Goal: Find specific page/section: Find specific page/section

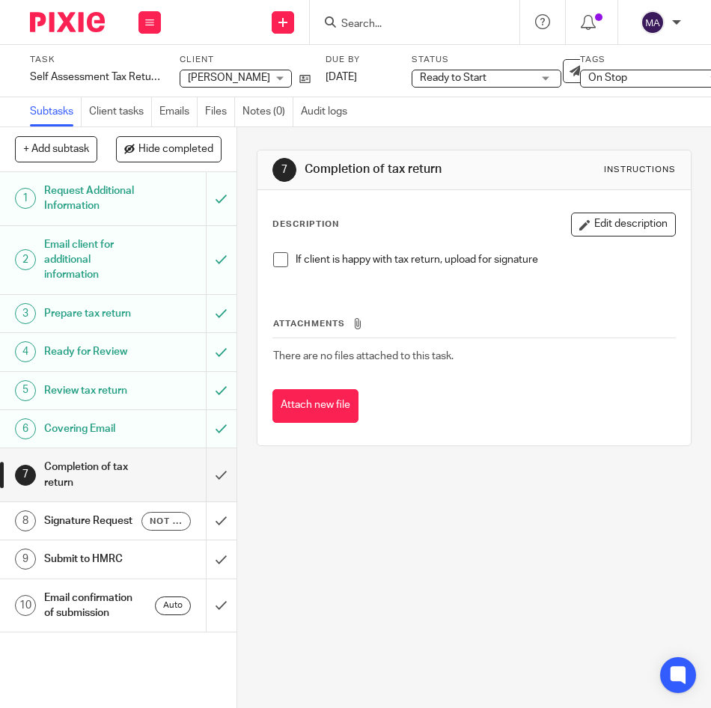
click at [431, 21] on input "Search" at bounding box center [407, 24] width 135 height 13
paste input "07893933261"
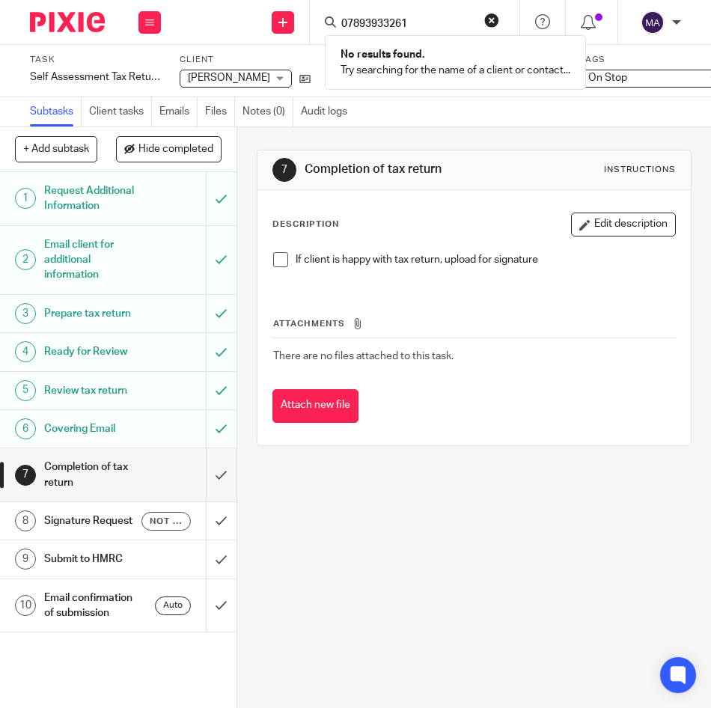
type input "07893933261"
click button "submit" at bounding box center [0, 0] width 0 height 0
drag, startPoint x: 593, startPoint y: 392, endPoint x: 464, endPoint y: 150, distance: 274.7
click at [592, 392] on div "Attach new file" at bounding box center [475, 406] width 404 height 34
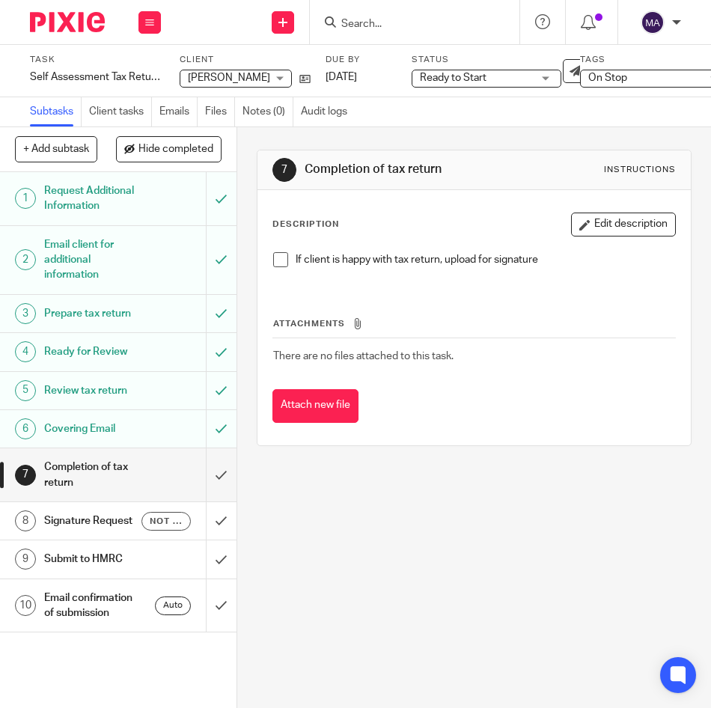
click at [389, 22] on input "Search" at bounding box center [407, 24] width 135 height 13
paste input "07921268125"
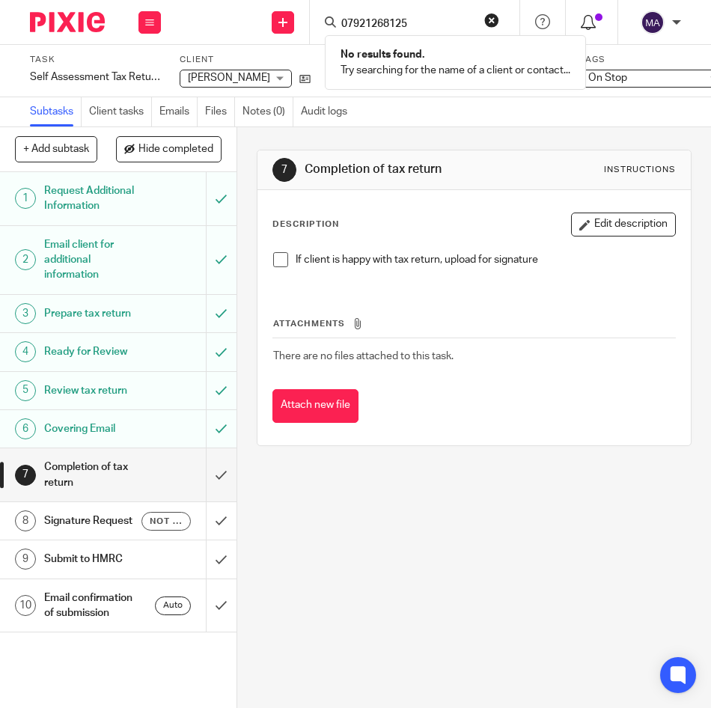
type input "07921268125"
click button "submit" at bounding box center [0, 0] width 0 height 0
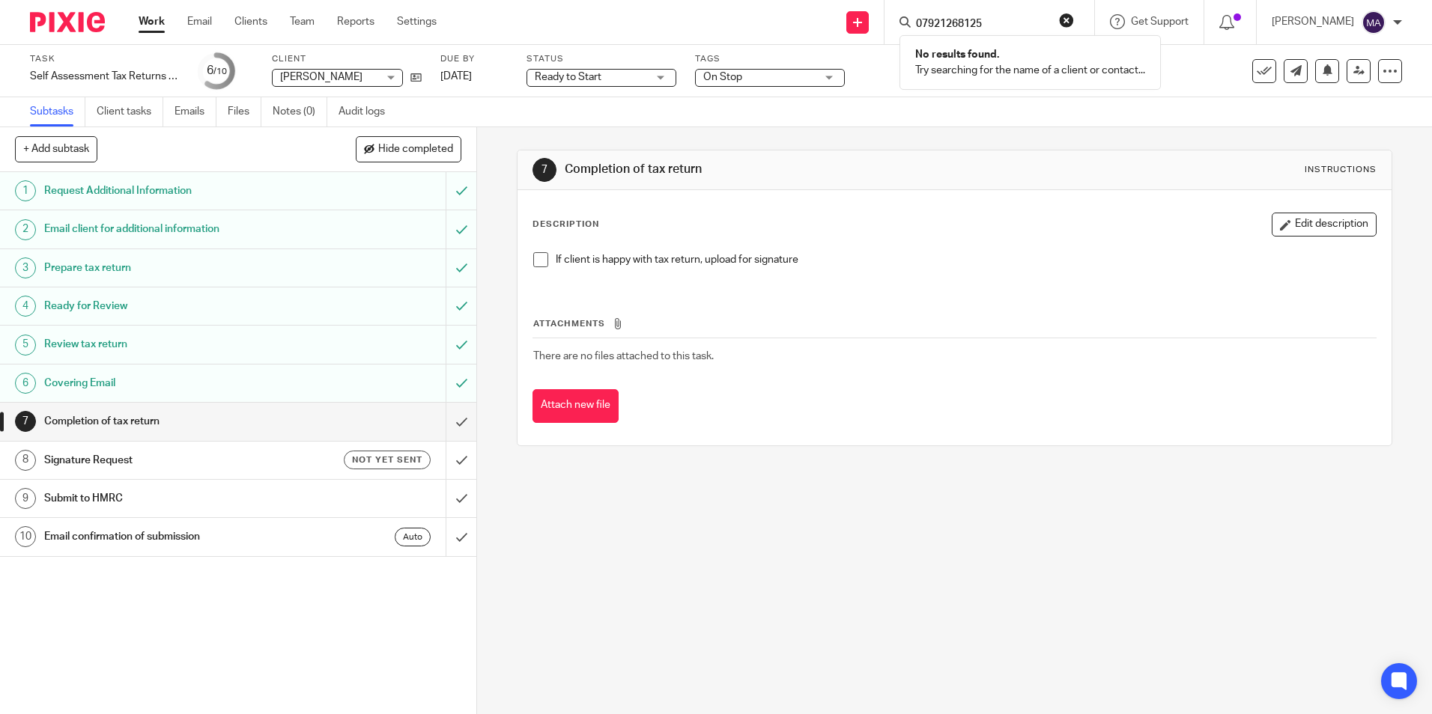
click at [711, 21] on input "07921268125" at bounding box center [981, 24] width 135 height 13
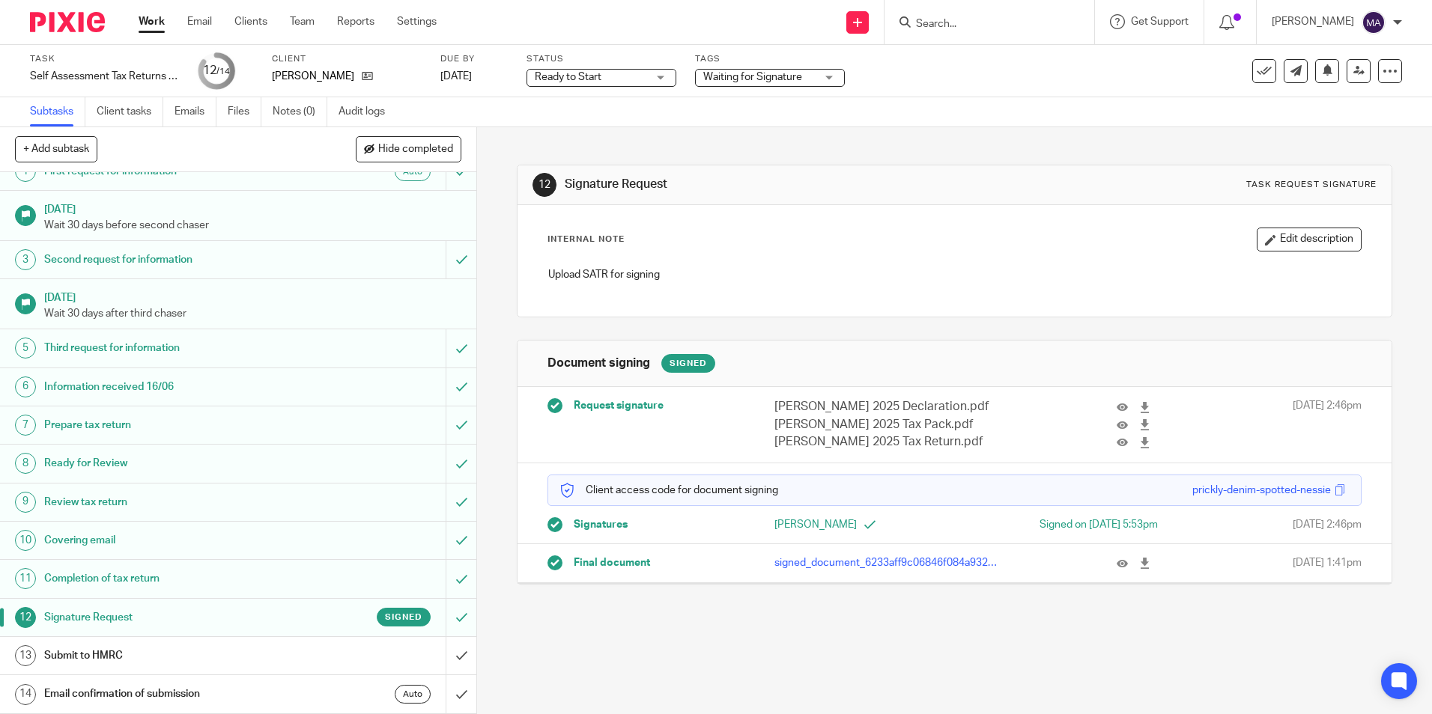
scroll to position [19, 0]
click at [711, 21] on input "Search" at bounding box center [981, 24] width 135 height 13
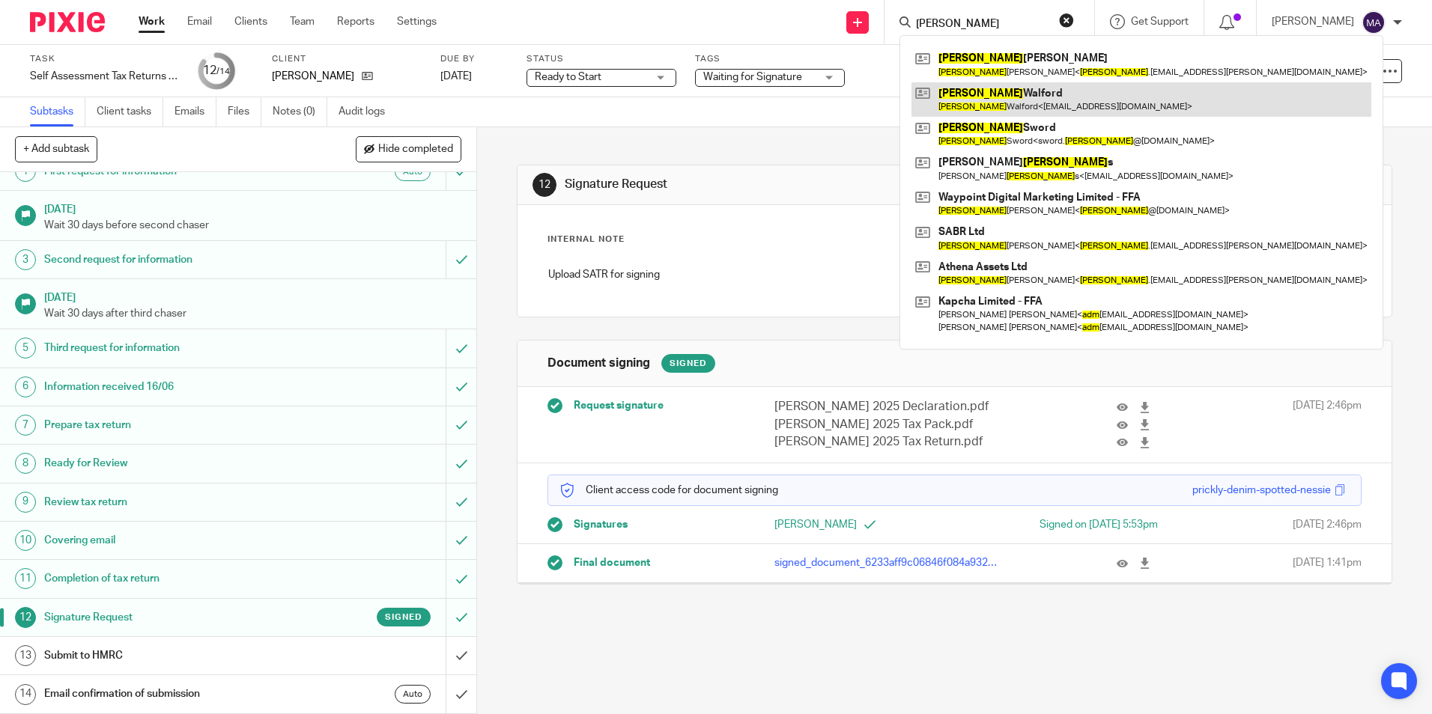
type input "adam"
click at [711, 105] on link at bounding box center [1141, 99] width 460 height 34
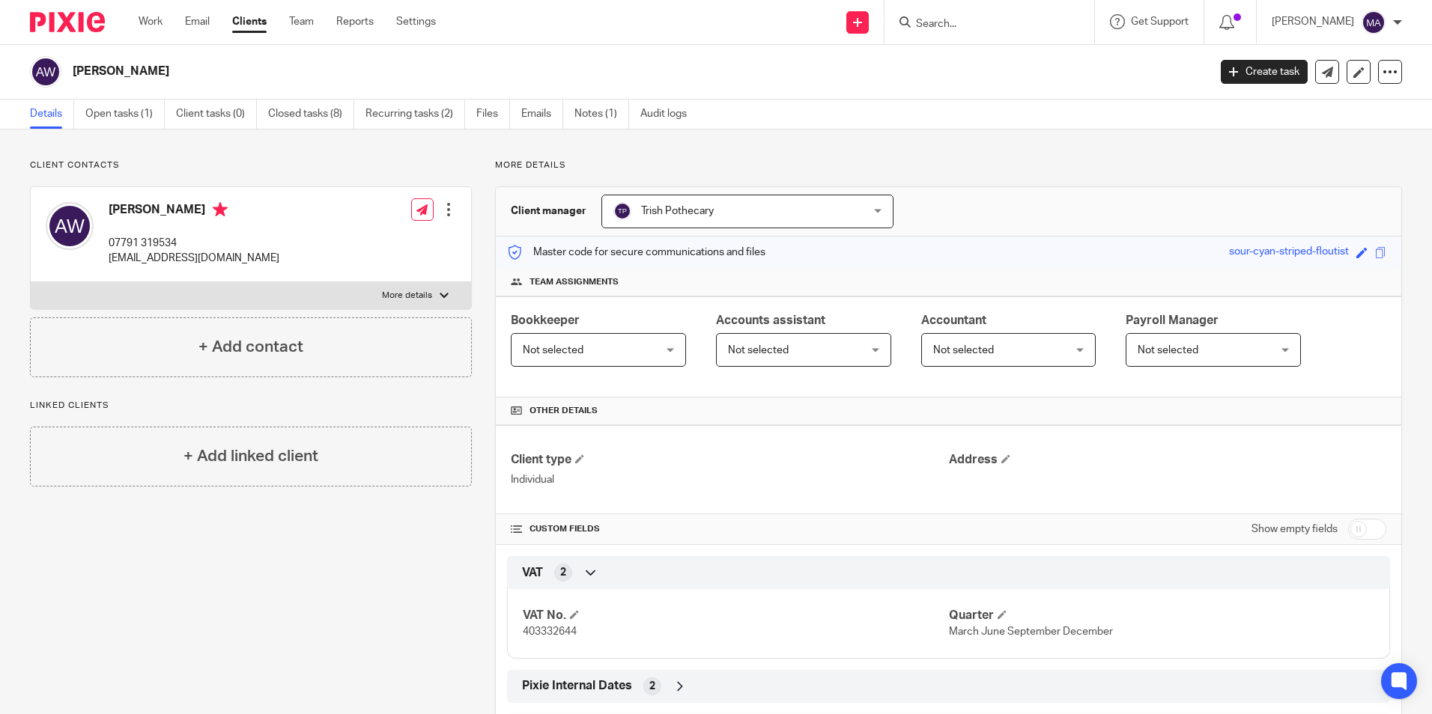
drag, startPoint x: 175, startPoint y: 553, endPoint x: 302, endPoint y: 488, distance: 142.0
click at [187, 553] on div "Client contacts Adam Walford 07791 319534 inhousetilingandflooring@gmail.com Ed…" at bounding box center [239, 460] width 465 height 600
click at [994, 27] on input "Search" at bounding box center [981, 24] width 135 height 13
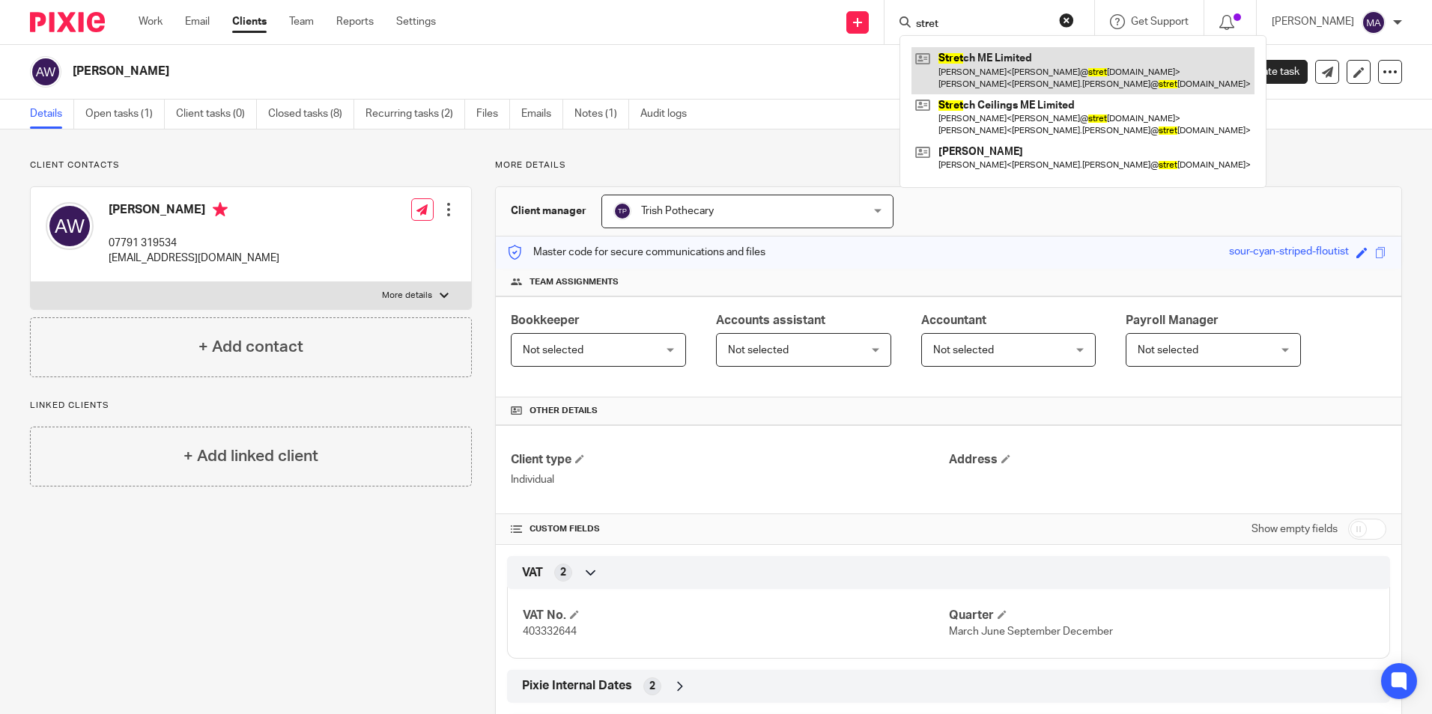
type input "stret"
click at [1073, 70] on link at bounding box center [1082, 70] width 343 height 46
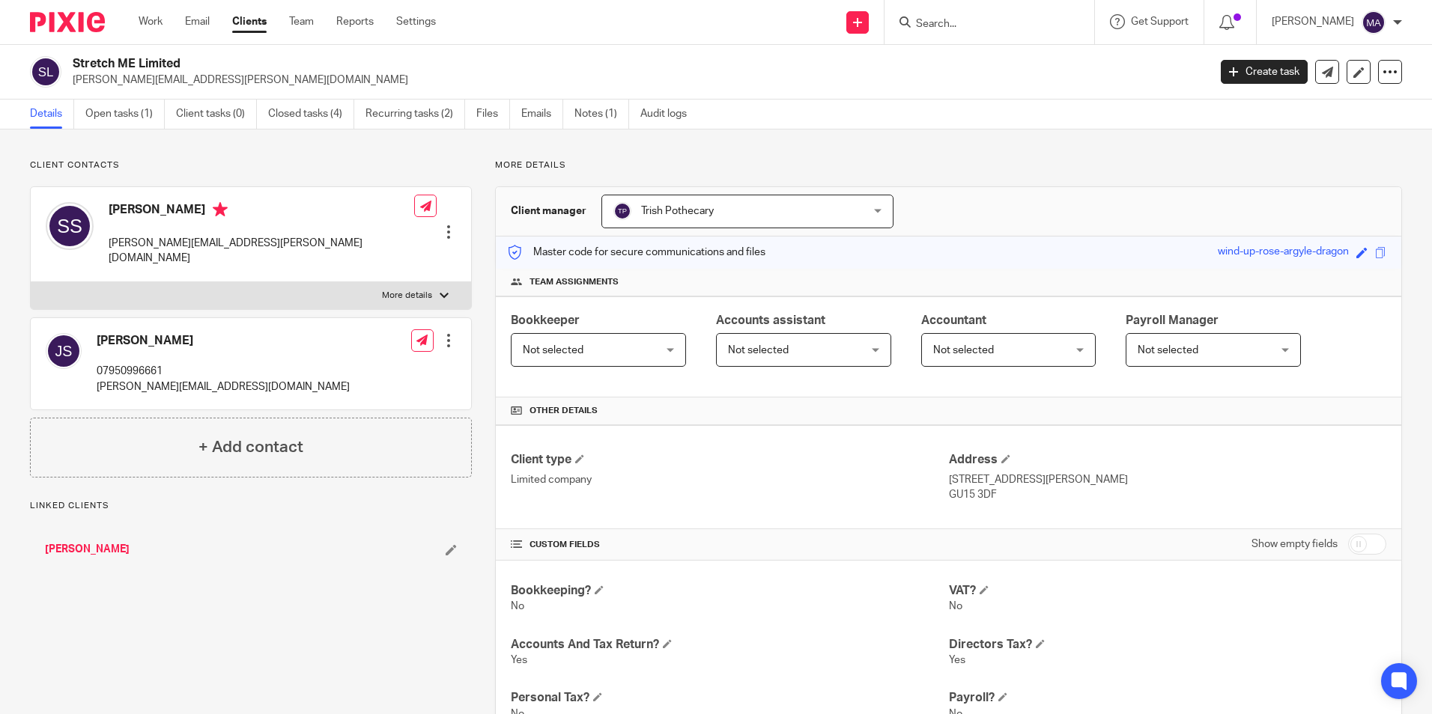
click at [413, 290] on p "More details" at bounding box center [407, 296] width 50 height 12
click at [31, 282] on input "More details" at bounding box center [30, 282] width 1 height 1
checkbox input "true"
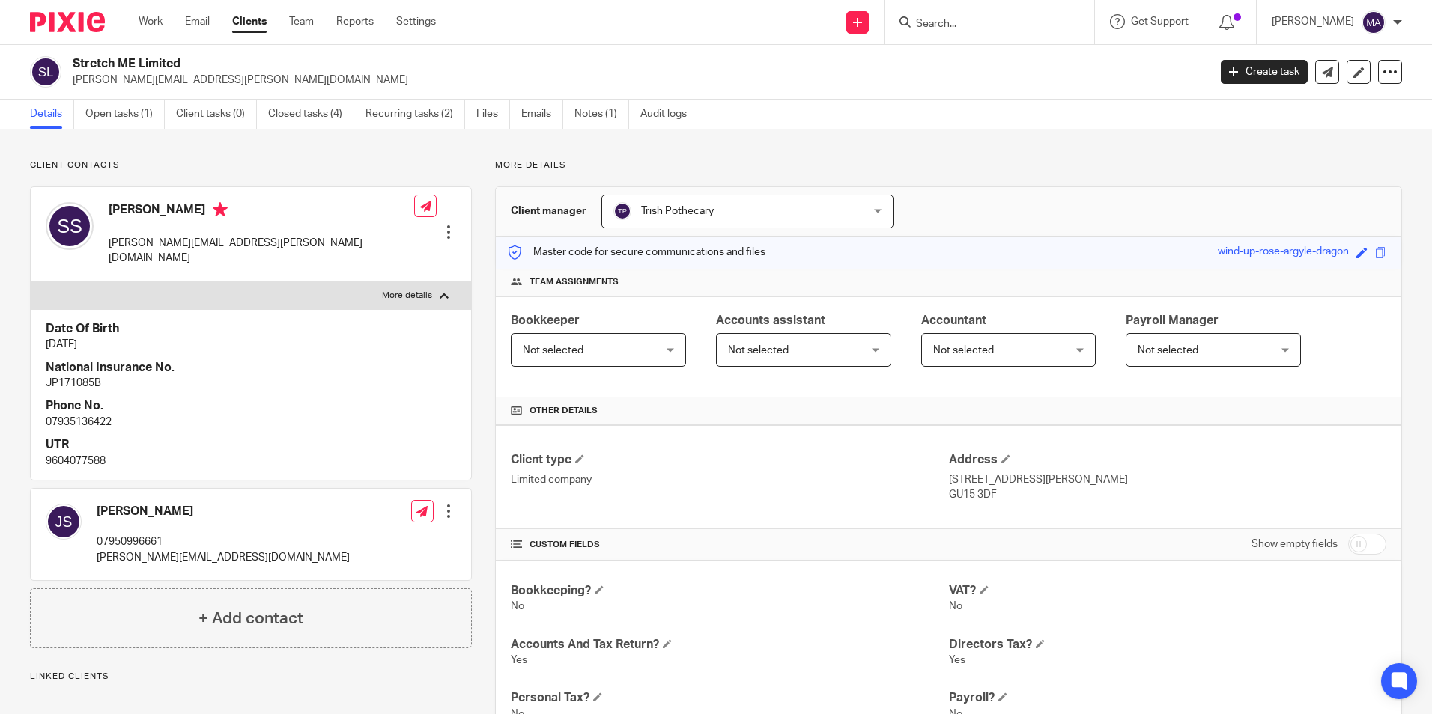
click at [209, 161] on p "Client contacts" at bounding box center [251, 166] width 442 height 12
